Goal: Entertainment & Leisure: Consume media (video, audio)

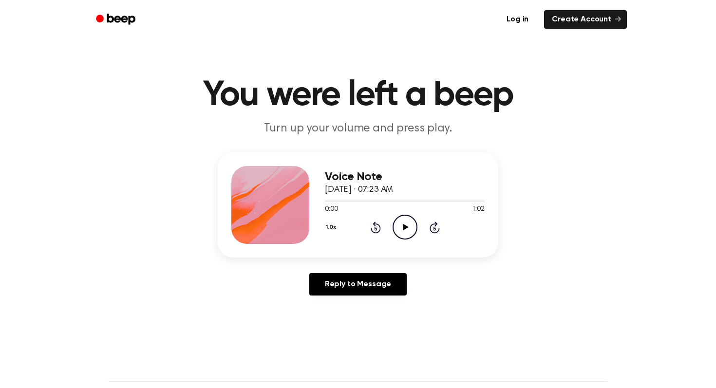
click at [407, 229] on icon "Play Audio" at bounding box center [405, 227] width 25 height 25
click at [403, 230] on icon at bounding box center [405, 227] width 4 height 6
click at [398, 223] on icon "Play Audio" at bounding box center [405, 227] width 25 height 25
